Goal: Transaction & Acquisition: Purchase product/service

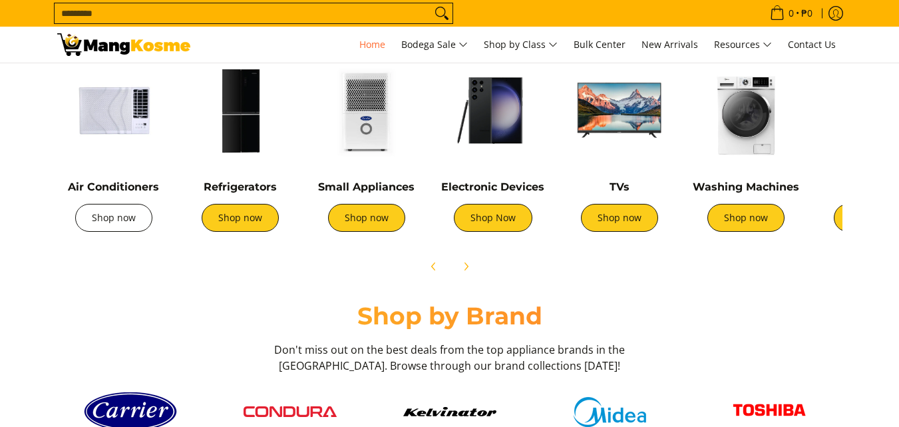
scroll to position [0, 529]
click at [134, 222] on link "Shop now" at bounding box center [113, 218] width 77 height 28
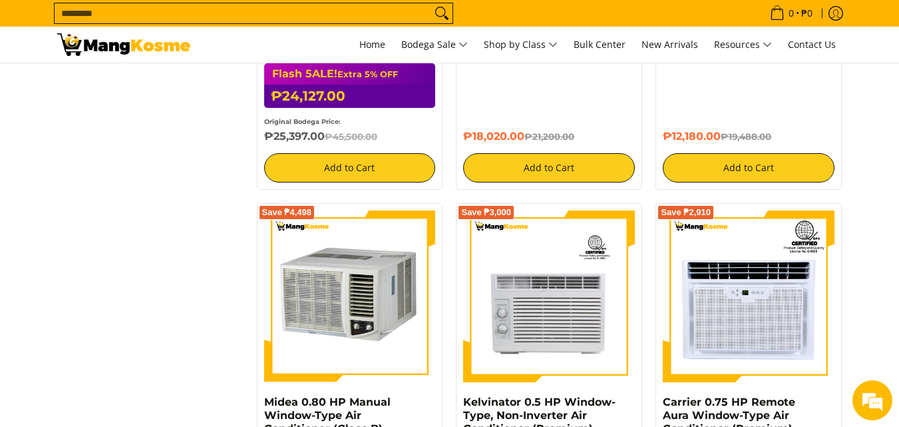
scroll to position [2063, 0]
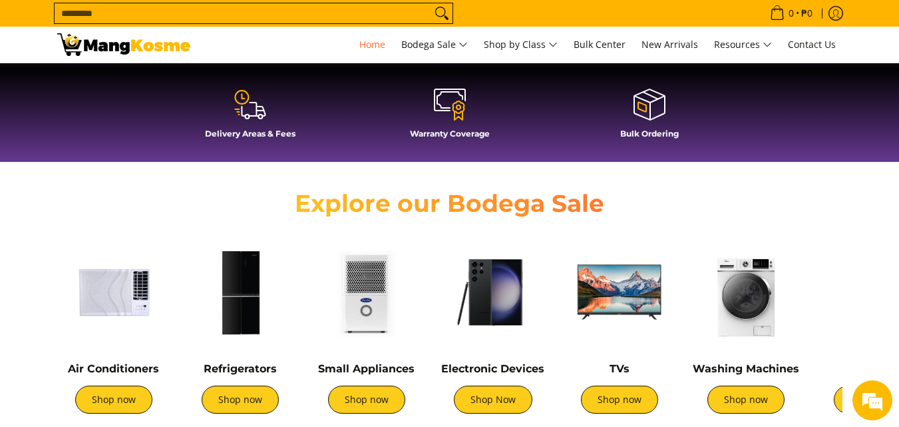
scroll to position [466, 0]
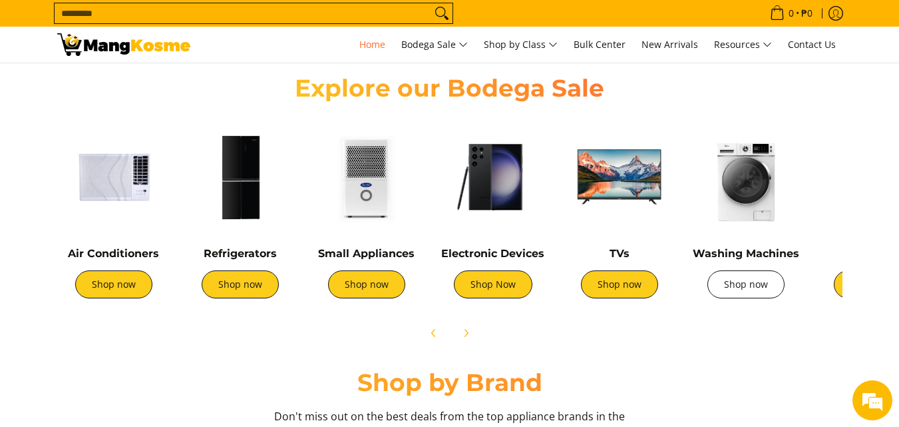
click at [743, 287] on link "Shop now" at bounding box center [746, 284] width 77 height 28
